Goal: Check status: Verify the current state of an ongoing process or item

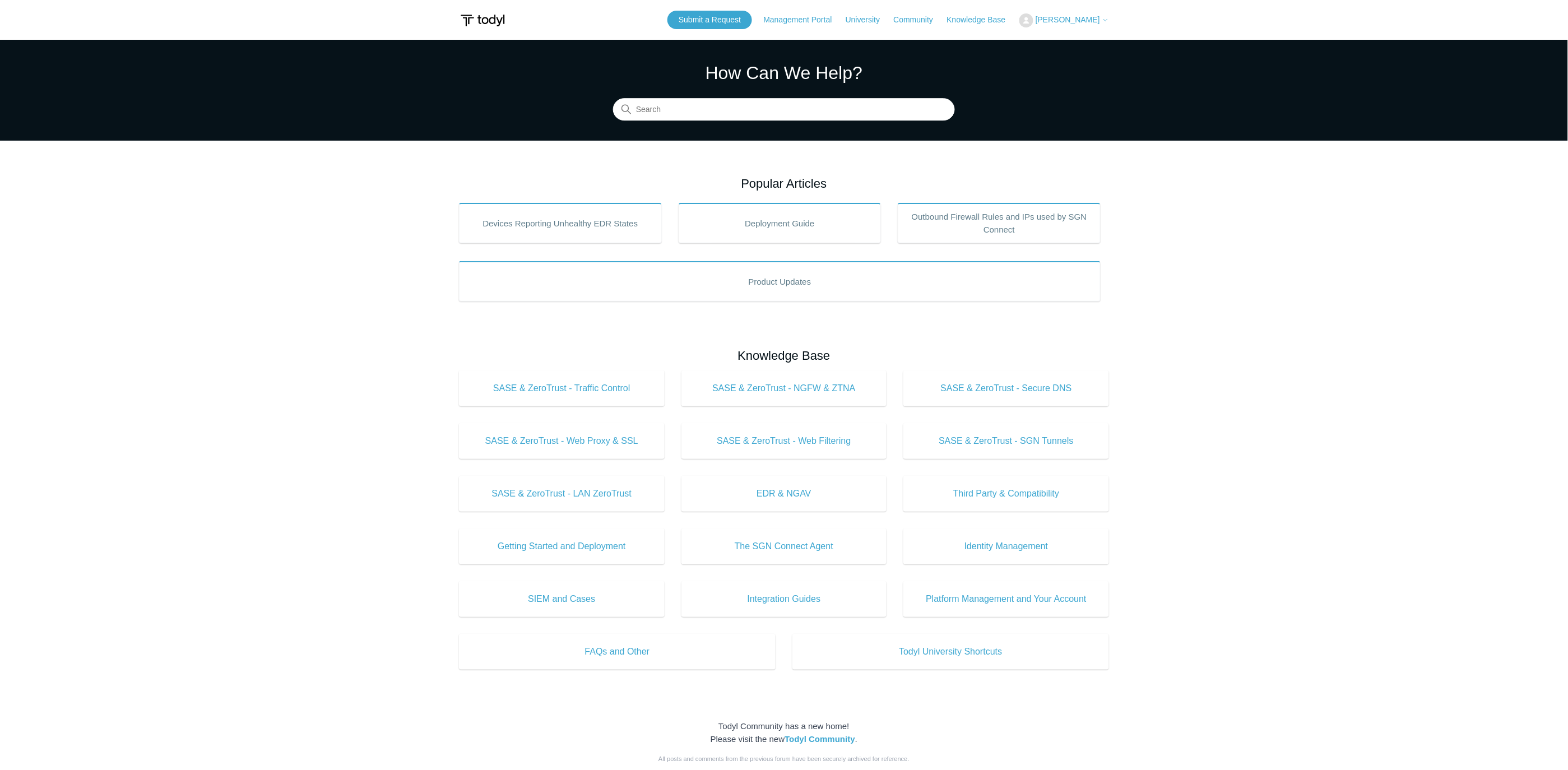
click at [990, 14] on nav "Management Portal University Community Knowledge Base" at bounding box center [890, 20] width 254 height 13
click at [1079, 14] on button "[PERSON_NAME]" at bounding box center [1064, 20] width 90 height 14
click at [1077, 42] on link "My Support Requests" at bounding box center [1075, 43] width 109 height 20
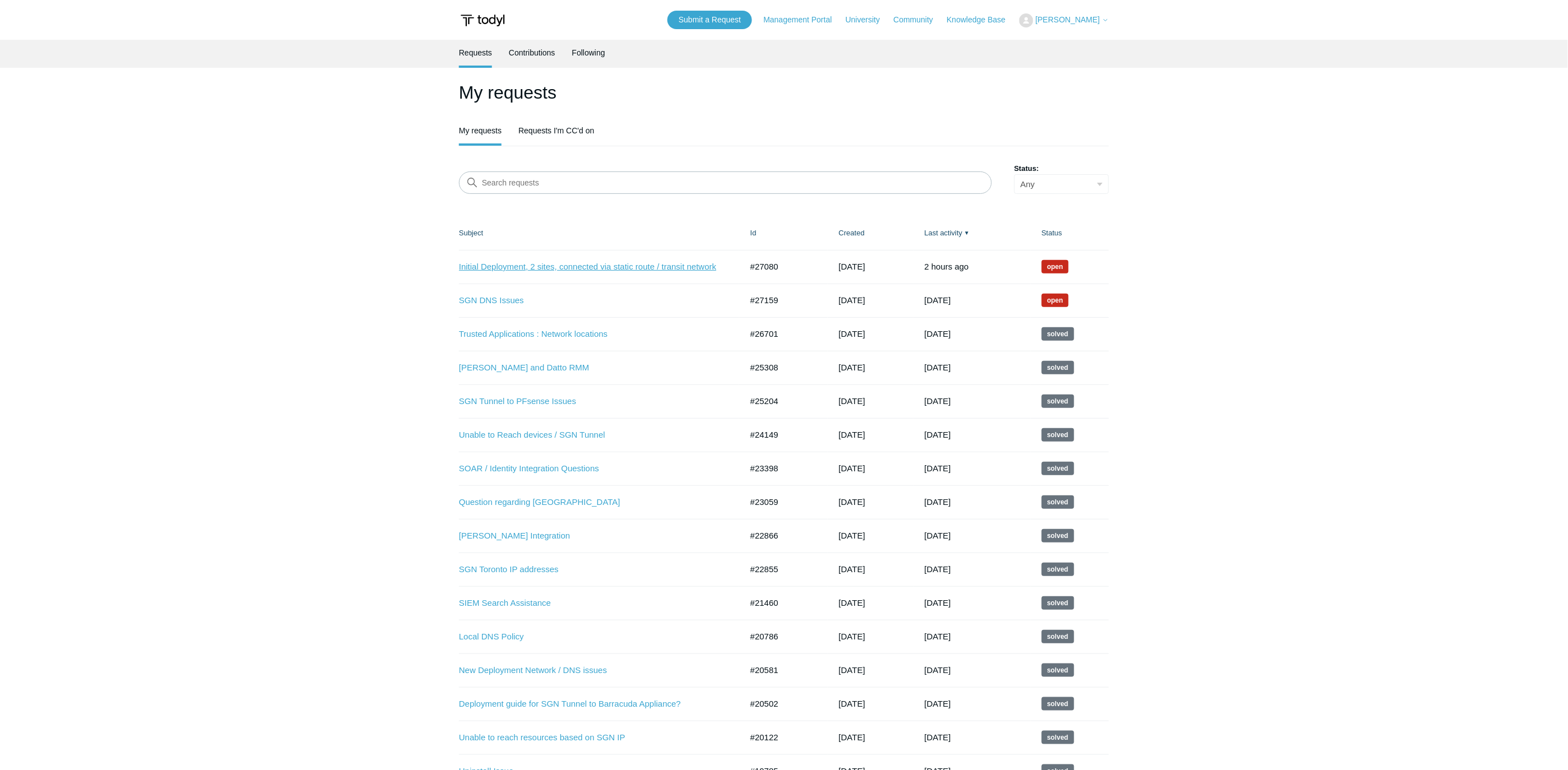
click at [604, 267] on link "Initial Deployment, 2 sites, connected via static route / transit network" at bounding box center [592, 266] width 266 height 13
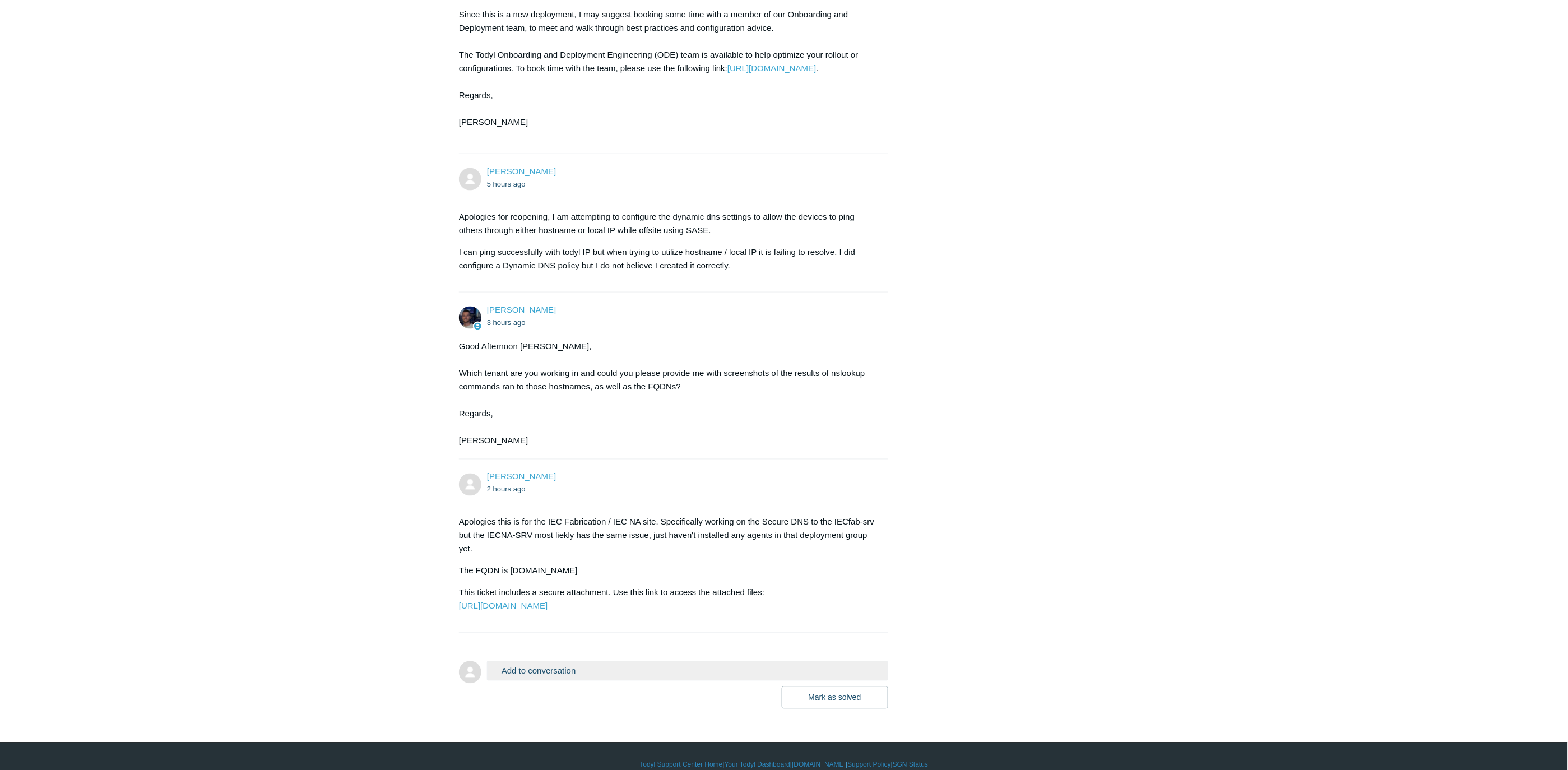
scroll to position [578, 0]
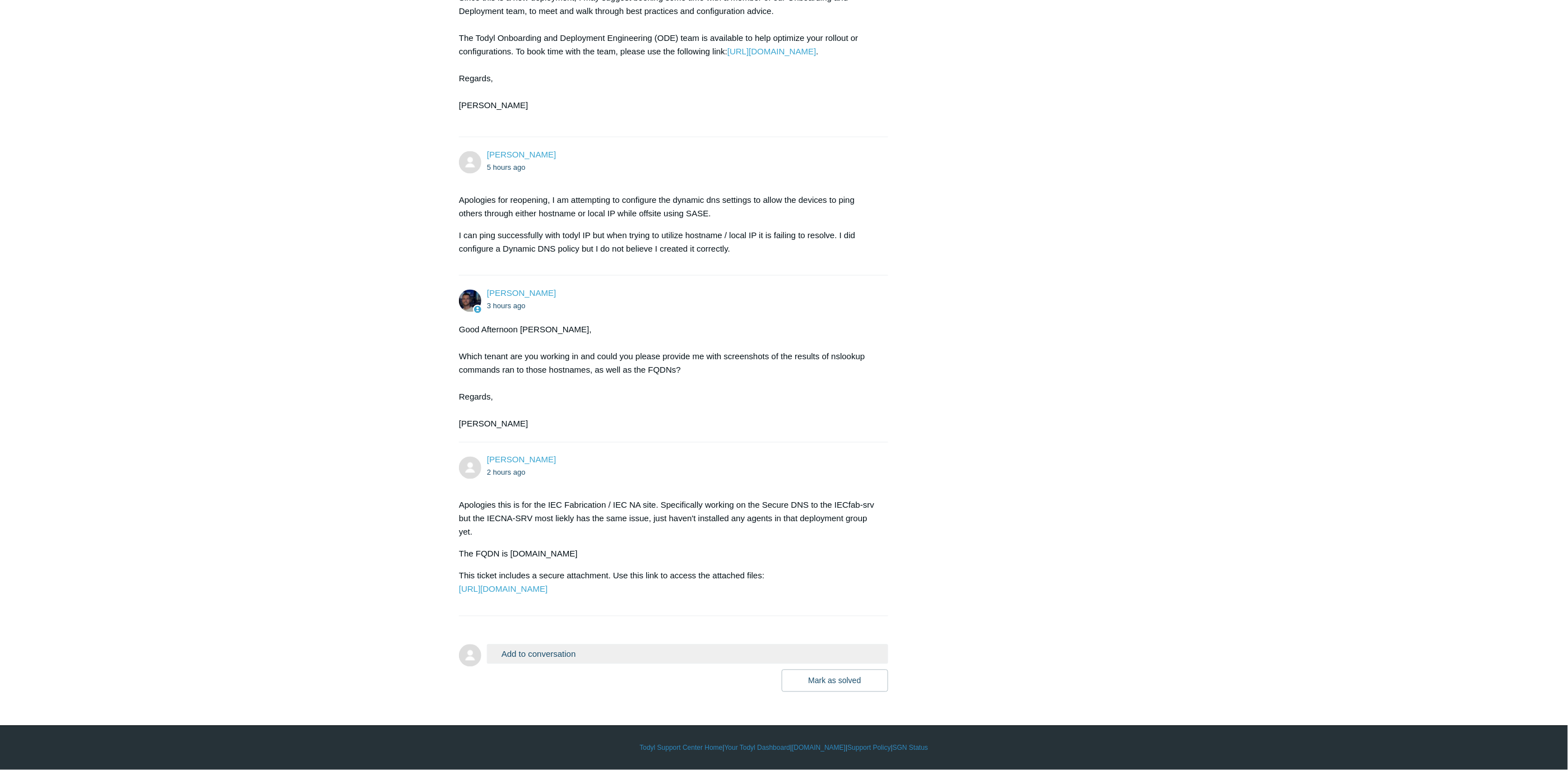
click at [860, 137] on li "Jacob Bejarano 5 hours ago Apologies for reopening, I am attempting to configur…" at bounding box center [674, 207] width 430 height 139
